Goal: Task Accomplishment & Management: Manage account settings

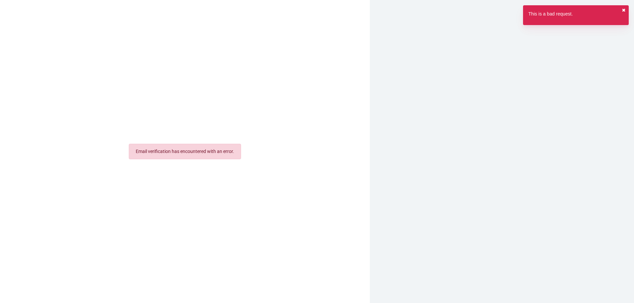
click at [625, 10] on button "✖︎" at bounding box center [623, 10] width 4 height 7
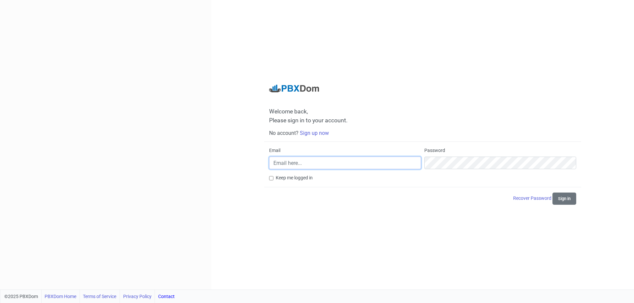
click at [313, 161] on input "Email" at bounding box center [345, 163] width 152 height 13
type input "[EMAIL_ADDRESS][DOMAIN_NAME]"
click at [268, 180] on div "Welcome back, Please sign in to your account. No account? Sign up now Email web…" at bounding box center [422, 145] width 317 height 120
click at [271, 180] on input "Keep me logged in" at bounding box center [271, 178] width 4 height 4
checkbox input "true"
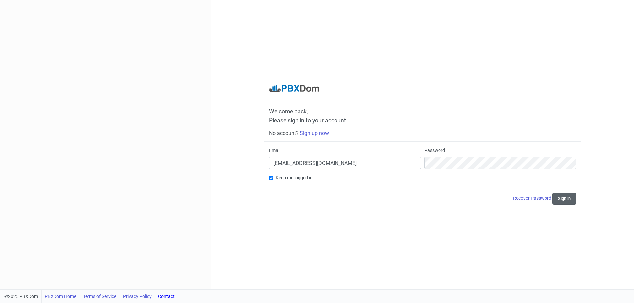
click at [562, 197] on button "Sign in" at bounding box center [564, 199] width 24 height 12
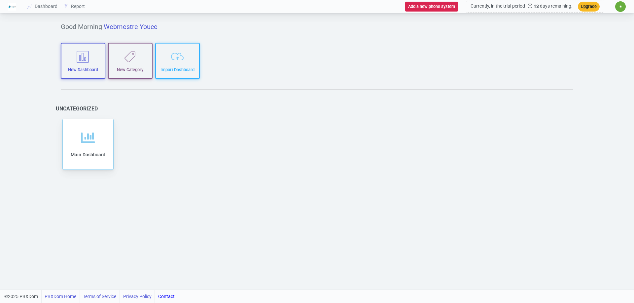
click at [0, 303] on nordpass-portal at bounding box center [0, 303] width 0 height 0
click at [90, 139] on icon at bounding box center [88, 143] width 14 height 14
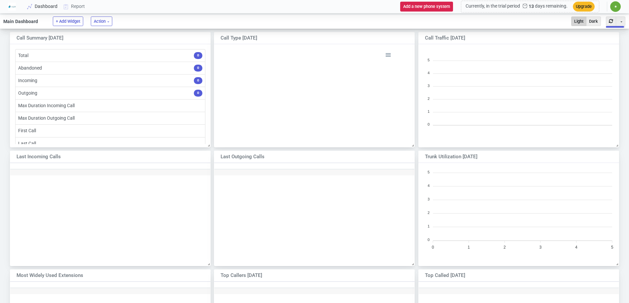
click at [43, 7] on link "Dashboard" at bounding box center [42, 6] width 36 height 12
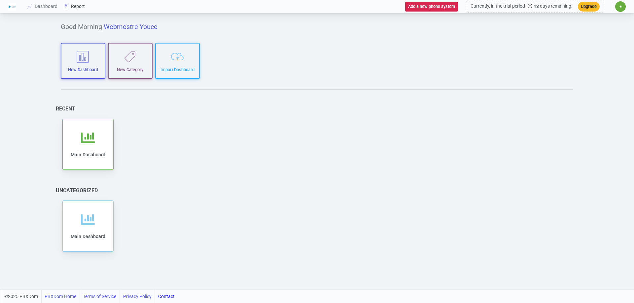
click at [80, 7] on link "Report" at bounding box center [74, 6] width 27 height 12
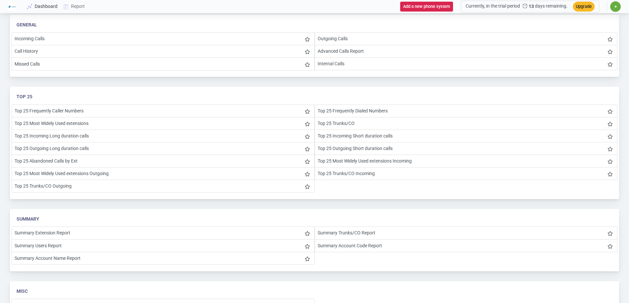
click at [41, 8] on link "Dashboard" at bounding box center [42, 6] width 36 height 12
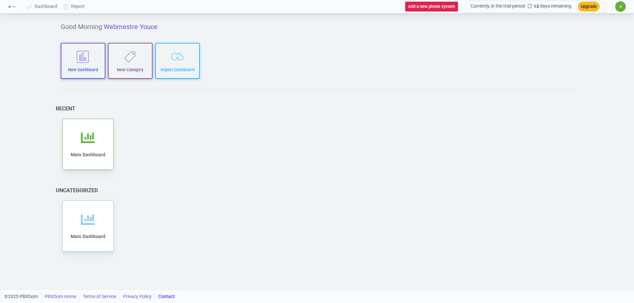
click at [619, 6] on span "✷" at bounding box center [620, 7] width 3 height 4
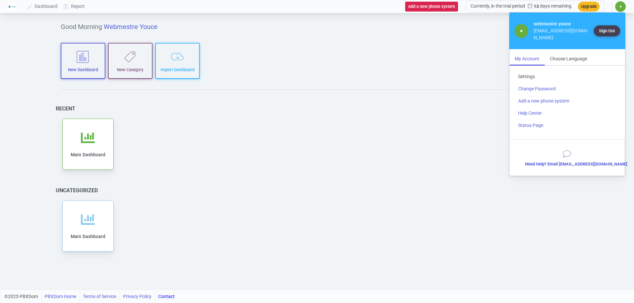
click at [522, 71] on link "Settings" at bounding box center [567, 77] width 109 height 12
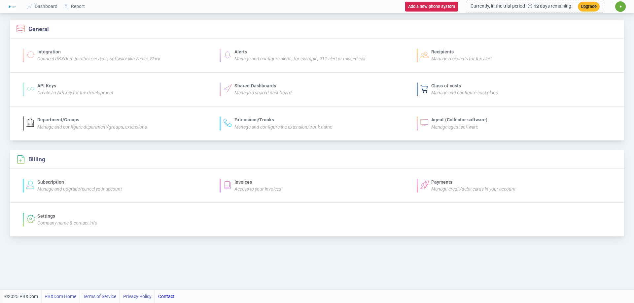
click at [621, 5] on span "✷" at bounding box center [620, 7] width 3 height 4
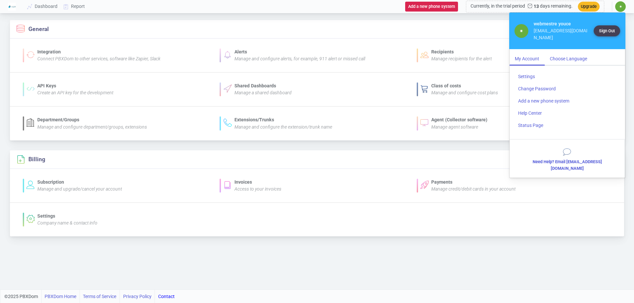
click at [564, 53] on div "Choose Language" at bounding box center [568, 59] width 48 height 12
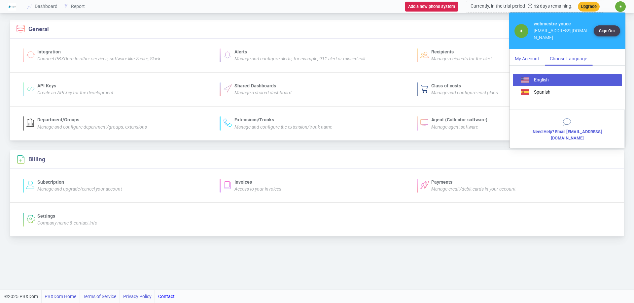
click at [522, 53] on div "My Account" at bounding box center [526, 59] width 35 height 12
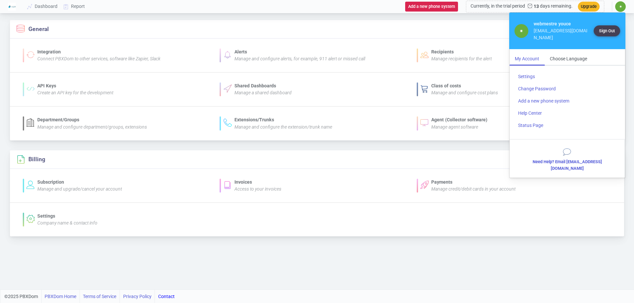
click at [339, 17] on div "General Integration Connect PBXDom to other services, software like Zapier, Sla…" at bounding box center [317, 152] width 634 height 275
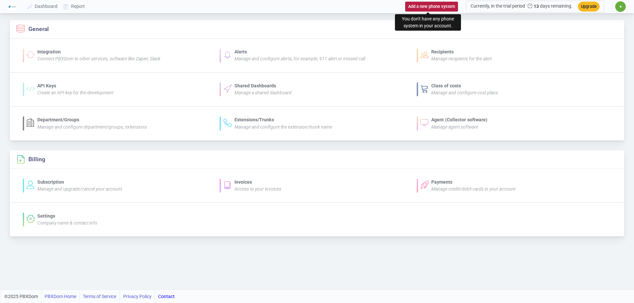
click at [438, 5] on button "Add a new phone system" at bounding box center [431, 7] width 53 height 10
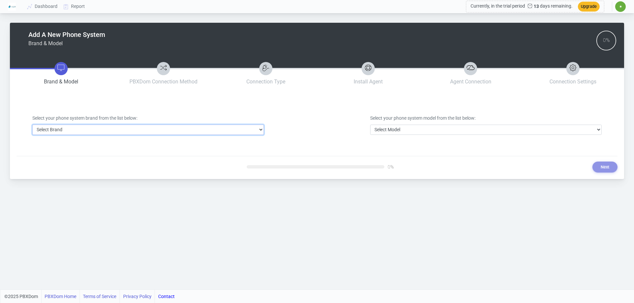
click at [152, 129] on select "Select Brand 3CX Avaya Cisco FreePBX/Asterisk Mitel Panasonic Yeastar" at bounding box center [147, 130] width 231 height 10
select select "1"
click at [32, 125] on select "Select Brand 3CX Avaya Cisco FreePBX/Asterisk Mitel Panasonic Yeastar" at bounding box center [147, 130] width 231 height 10
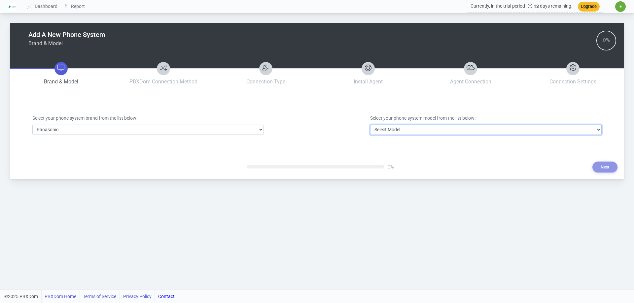
click at [390, 133] on select "Select Model DBS Series ICX/S-ICX Series KX-NCP Series KX-NS Series KX-NSX Seri…" at bounding box center [485, 130] width 231 height 10
select select "32"
click at [370, 125] on select "Select Model DBS Series ICX/S-ICX Series KX-NCP Series KX-NS Series KX-NSX Seri…" at bounding box center [485, 130] width 231 height 10
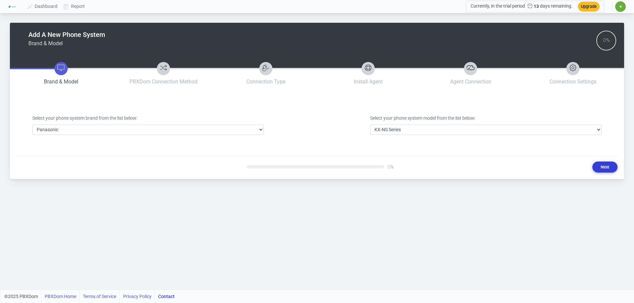
click at [601, 165] on button "Next" at bounding box center [604, 167] width 25 height 11
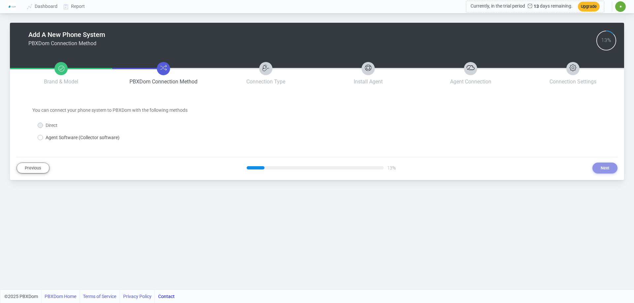
click at [64, 138] on label "Agent Software (Collector software)" at bounding box center [83, 137] width 74 height 7
click at [50, 138] on input "Agent Software (Collector software)" at bounding box center [48, 136] width 4 height 4
radio input "true"
click at [615, 170] on button "Next" at bounding box center [604, 168] width 25 height 11
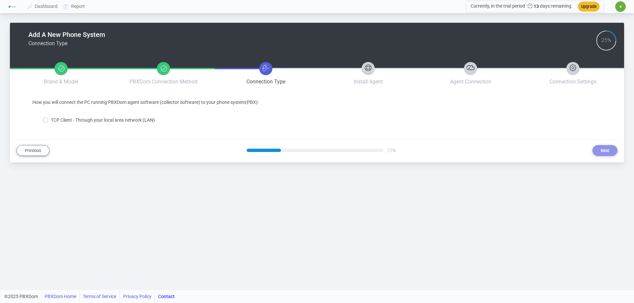
click at [123, 121] on label "TCP Client - Through your local area network (LAN)" at bounding box center [103, 120] width 104 height 7
click at [55, 121] on input "TCP Client - Through your local area network (LAN)" at bounding box center [53, 119] width 4 height 4
radio input "true"
click at [608, 153] on button "Next" at bounding box center [604, 150] width 25 height 11
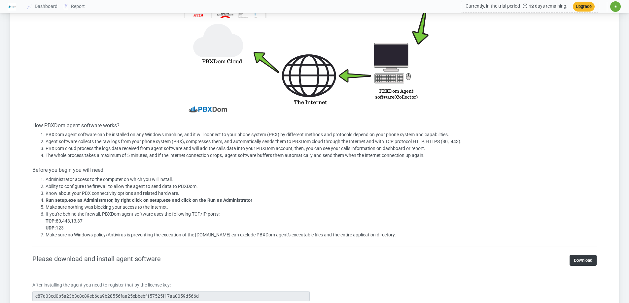
scroll to position [264, 0]
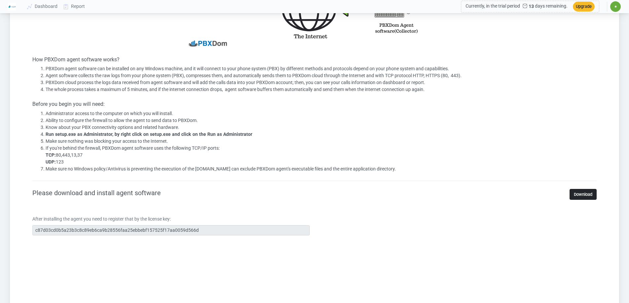
click at [586, 194] on link "Download" at bounding box center [582, 194] width 27 height 11
click at [20, 231] on section "Install PBXDom Agent Software (Collector) How PBXDom agent software works? PBXD…" at bounding box center [315, 204] width 596 height 739
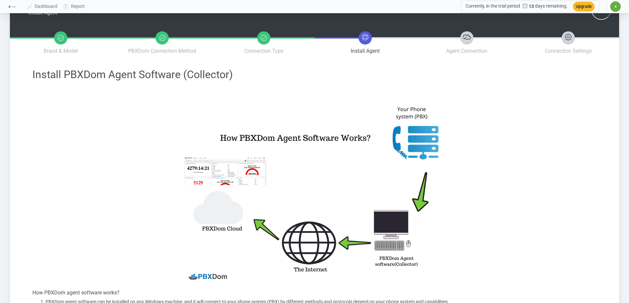
scroll to position [0, 0]
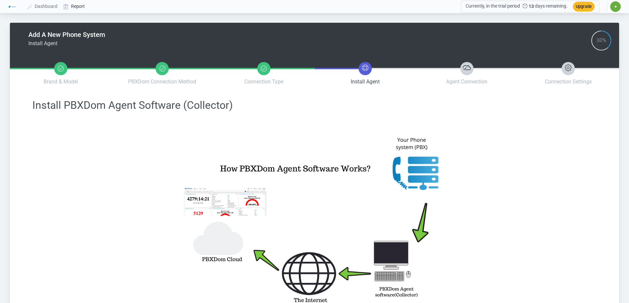
click at [78, 8] on link "Report" at bounding box center [74, 6] width 27 height 12
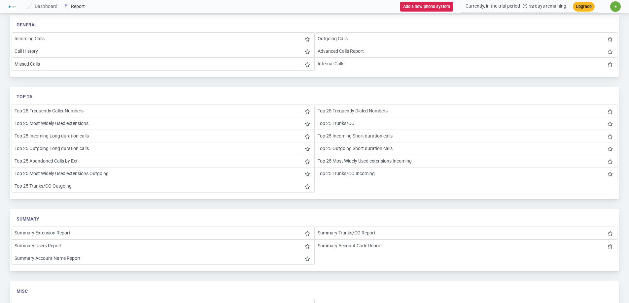
click at [73, 7] on link "Report" at bounding box center [74, 6] width 27 height 12
click at [50, 7] on link "Dashboard" at bounding box center [42, 6] width 36 height 12
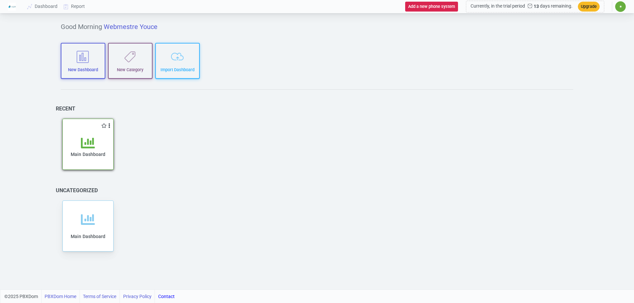
click at [86, 139] on icon at bounding box center [88, 143] width 14 height 14
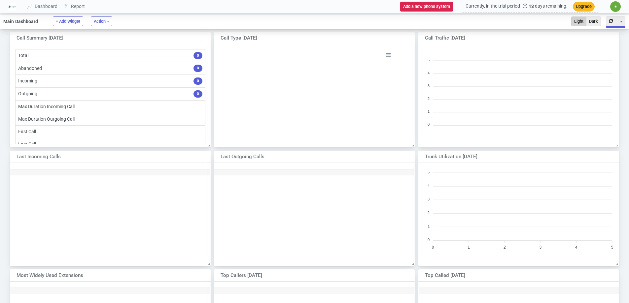
scroll to position [111, 210]
click at [72, 7] on link "Report" at bounding box center [74, 6] width 27 height 12
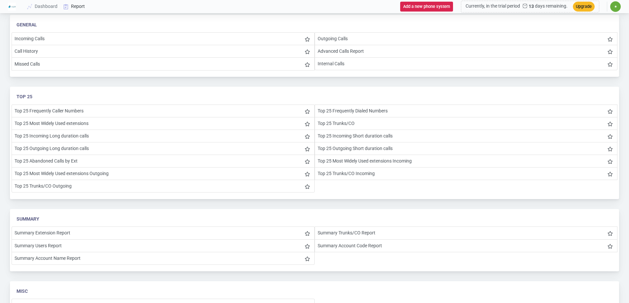
click at [80, 4] on link "Report" at bounding box center [74, 6] width 27 height 12
click at [51, 6] on link "Dashboard" at bounding box center [42, 6] width 36 height 12
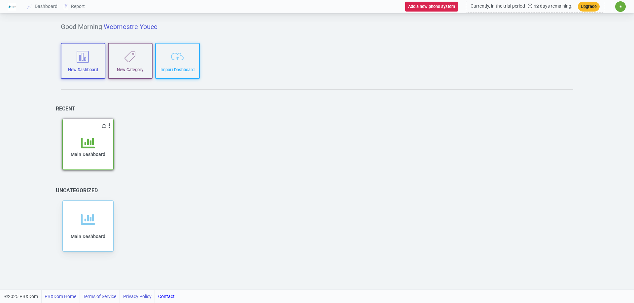
click at [91, 139] on icon at bounding box center [88, 143] width 14 height 14
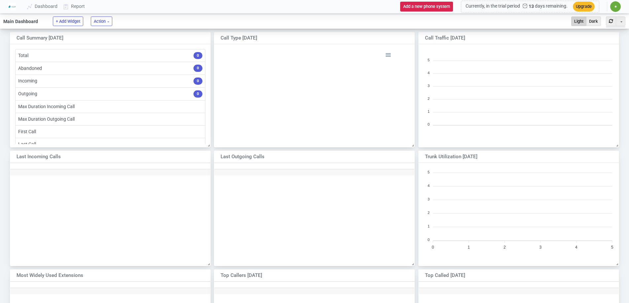
scroll to position [111, 210]
click at [49, 6] on link "Dashboard" at bounding box center [42, 6] width 36 height 12
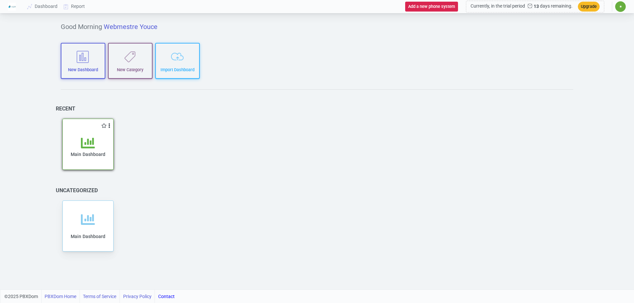
click at [88, 142] on icon at bounding box center [88, 143] width 14 height 14
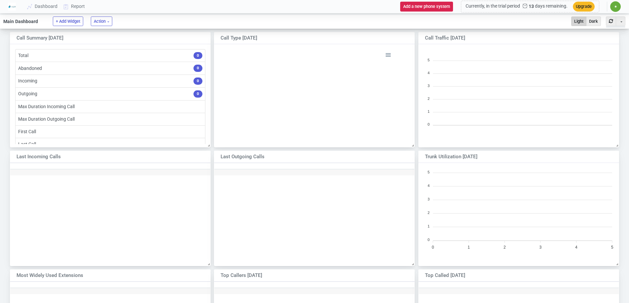
scroll to position [111, 210]
click at [39, 5] on link "Dashboard" at bounding box center [42, 6] width 36 height 12
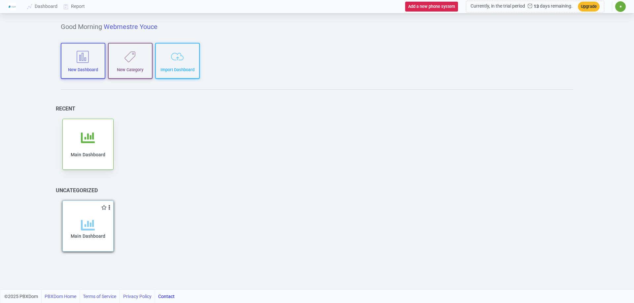
click at [87, 221] on icon at bounding box center [88, 225] width 14 height 14
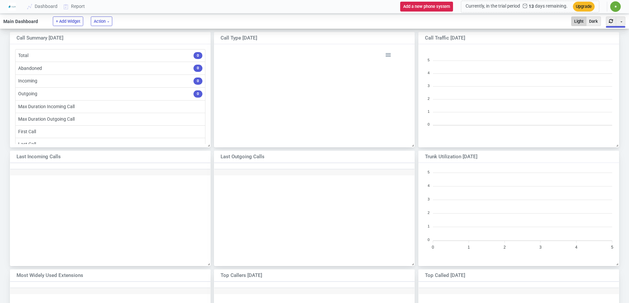
scroll to position [95, 195]
click at [49, 8] on link "Dashboard" at bounding box center [42, 6] width 36 height 12
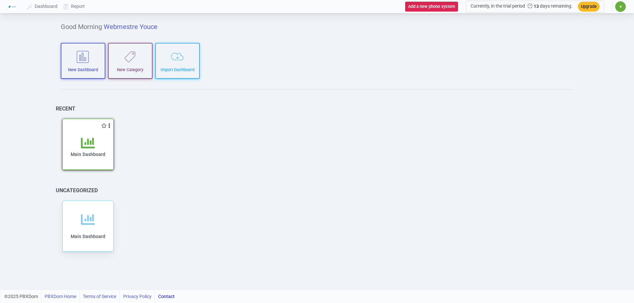
click at [93, 138] on icon at bounding box center [88, 143] width 14 height 14
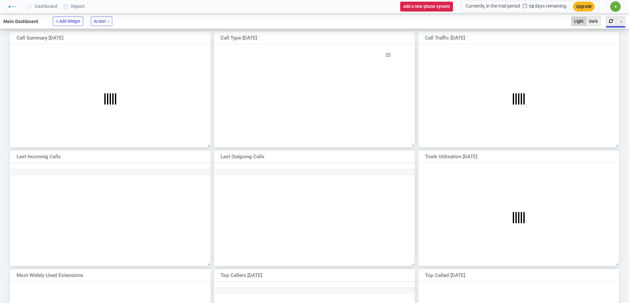
scroll to position [139, 209]
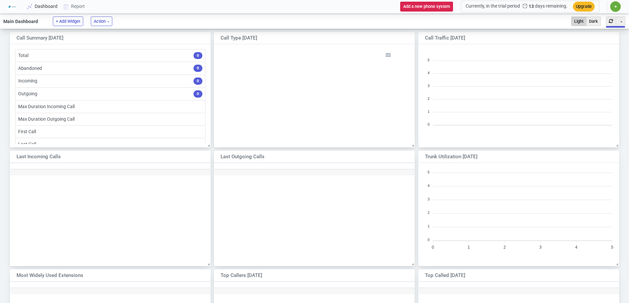
click at [51, 9] on link "Dashboard" at bounding box center [42, 6] width 36 height 12
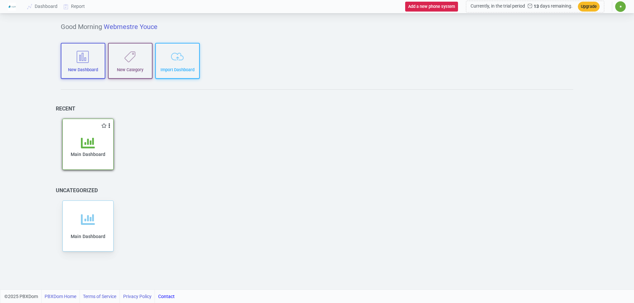
click at [101, 138] on div "Main Dashboard" at bounding box center [87, 153] width 37 height 34
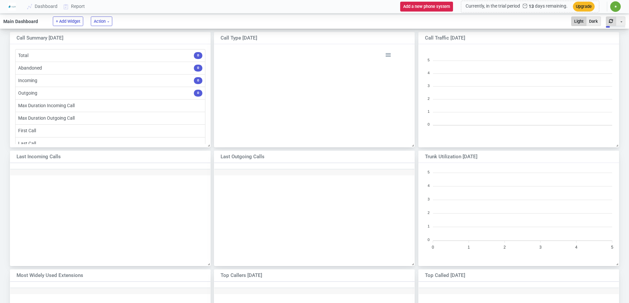
click at [610, 21] on button "button" at bounding box center [611, 22] width 10 height 10
click at [50, 5] on link "Dashboard" at bounding box center [42, 6] width 36 height 12
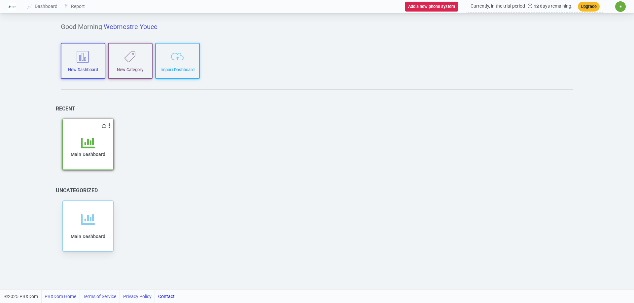
click at [85, 133] on div "Main Dashboard" at bounding box center [88, 149] width 50 height 40
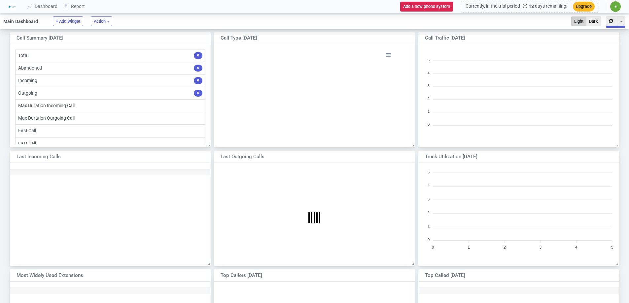
scroll to position [111, 210]
click at [608, 22] on button "button" at bounding box center [611, 22] width 10 height 10
click at [622, 21] on button "Toggle Dropdown" at bounding box center [621, 22] width 10 height 10
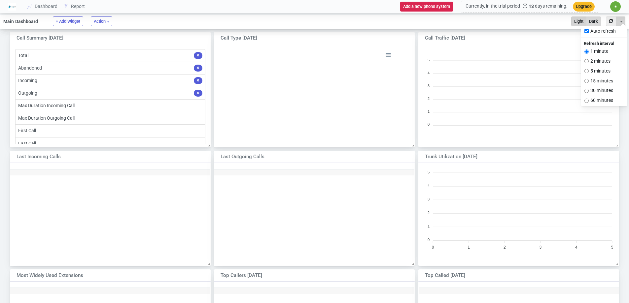
click at [590, 21] on button "Dark" at bounding box center [593, 22] width 15 height 10
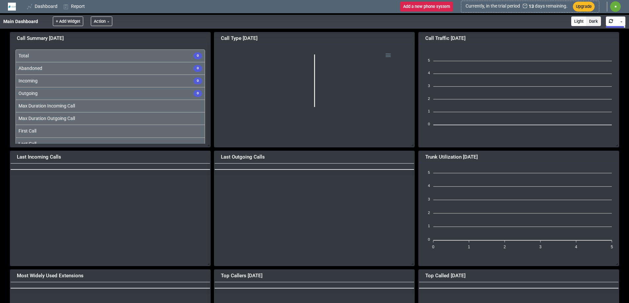
scroll to position [95, 194]
click at [107, 21] on button "Action" at bounding box center [101, 22] width 21 height 10
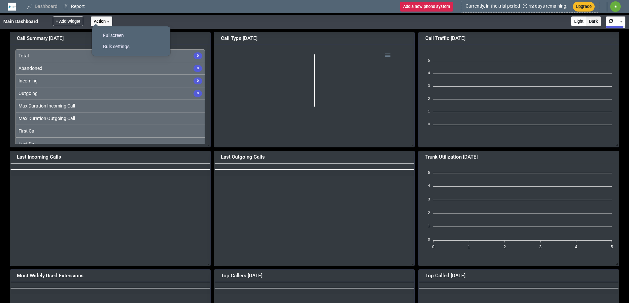
click at [52, 8] on link "Dashboard" at bounding box center [42, 6] width 36 height 12
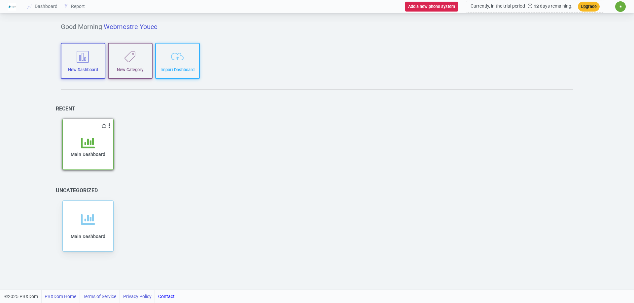
click at [90, 135] on div "Main Dashboard" at bounding box center [88, 149] width 50 height 40
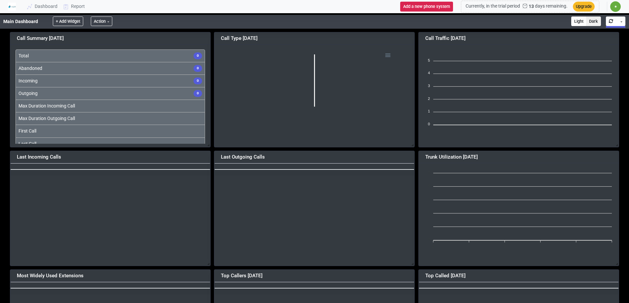
scroll to position [110, 210]
